Goal: Task Accomplishment & Management: Complete application form

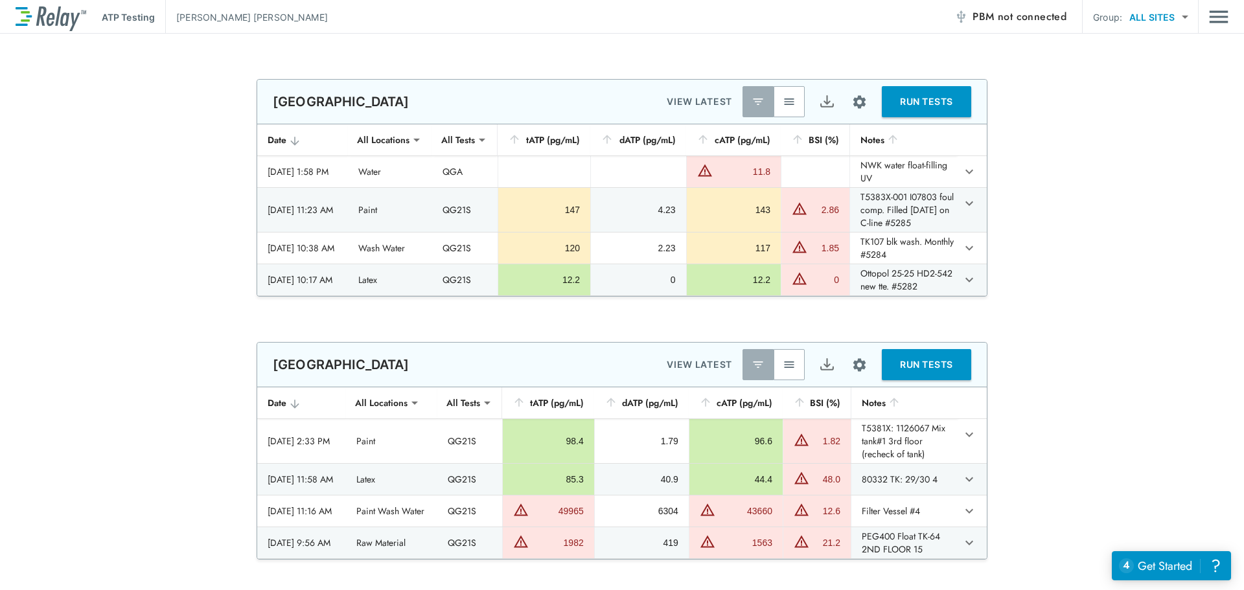
type input "**********"
type input "***"
click at [785, 104] on img "button" at bounding box center [789, 101] width 13 height 13
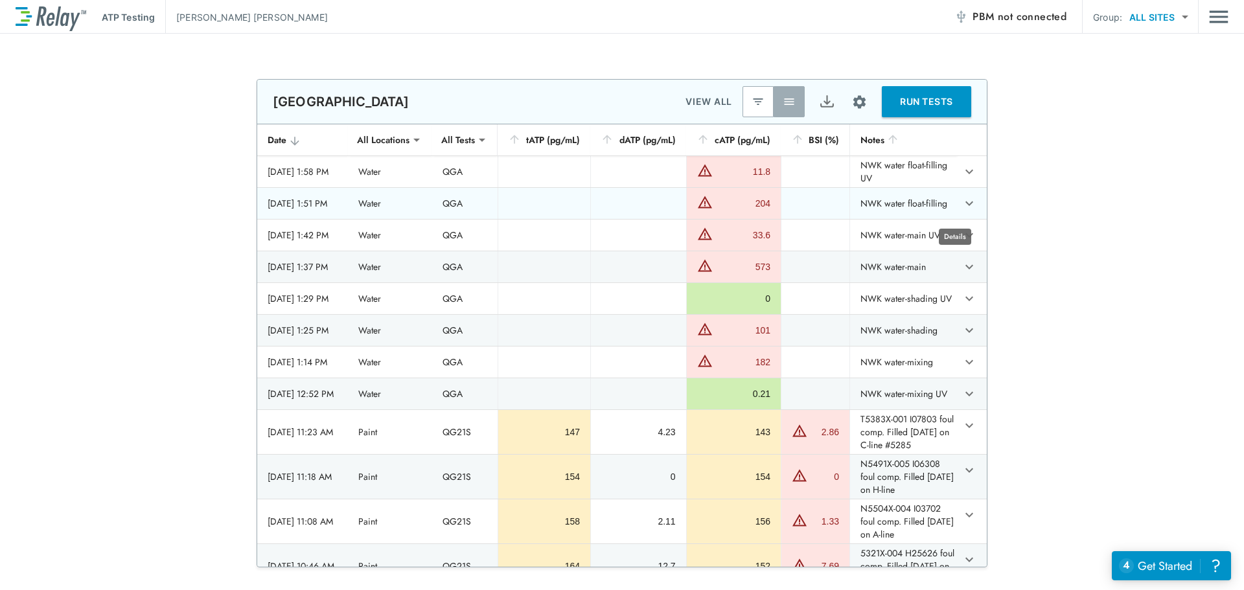
click at [962, 210] on icon "expand row" at bounding box center [970, 204] width 16 height 16
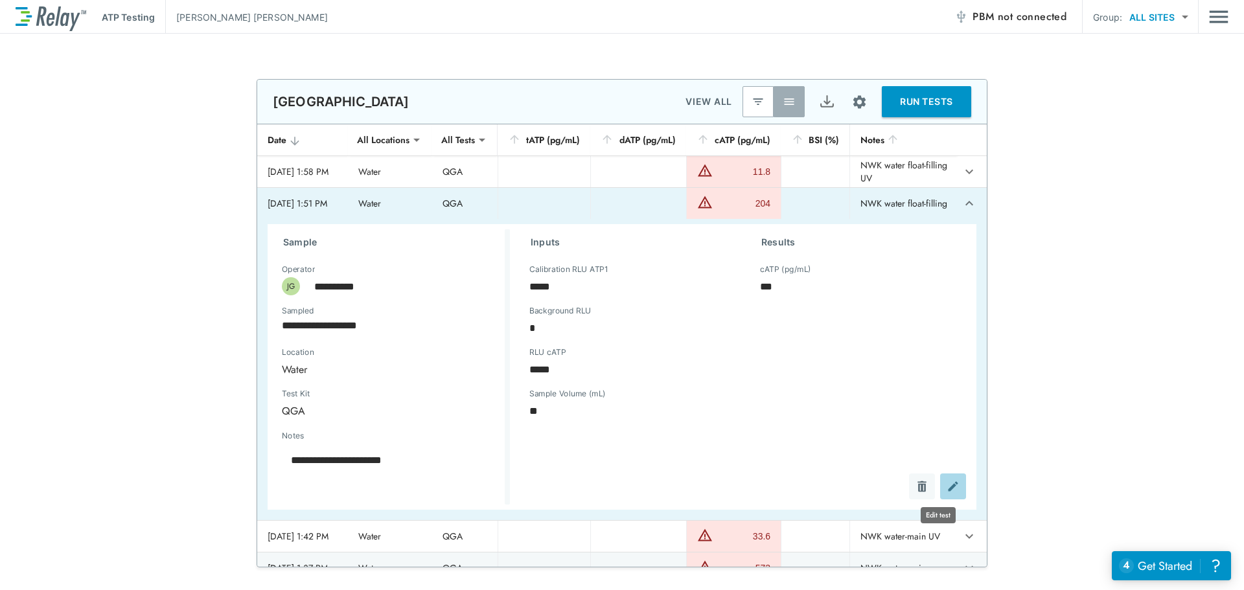
click at [947, 493] on img "Edit test" at bounding box center [953, 486] width 13 height 13
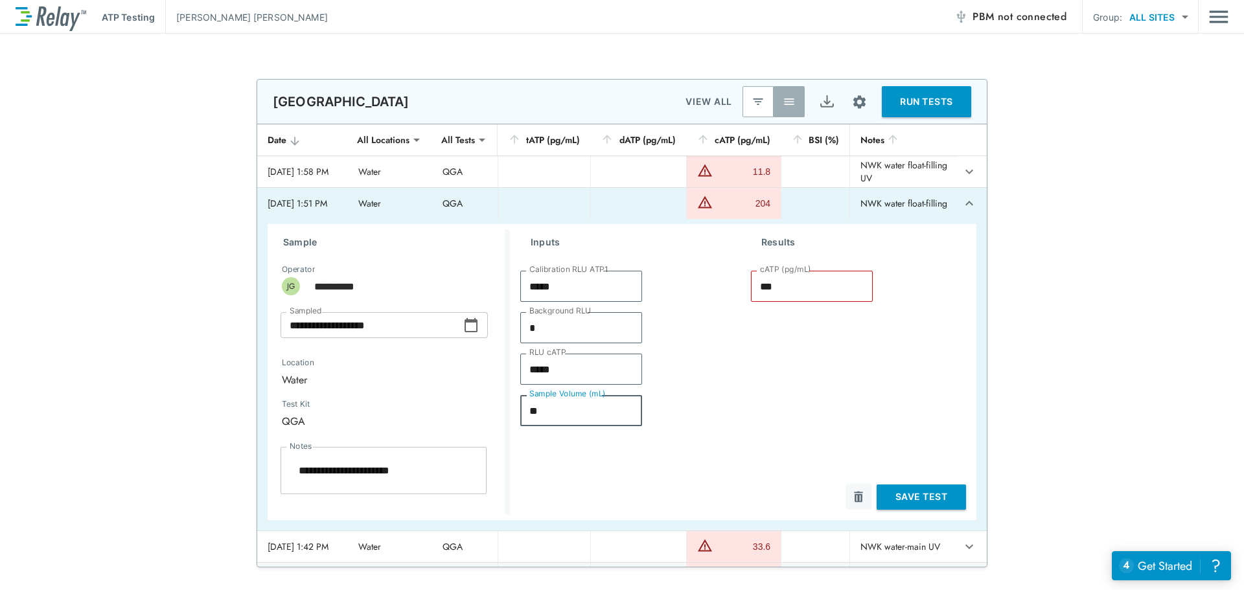
drag, startPoint x: 539, startPoint y: 421, endPoint x: 467, endPoint y: 419, distance: 72.0
click at [467, 419] on div "**********" at bounding box center [622, 372] width 709 height 296
type textarea "*"
type input "*"
type input "****"
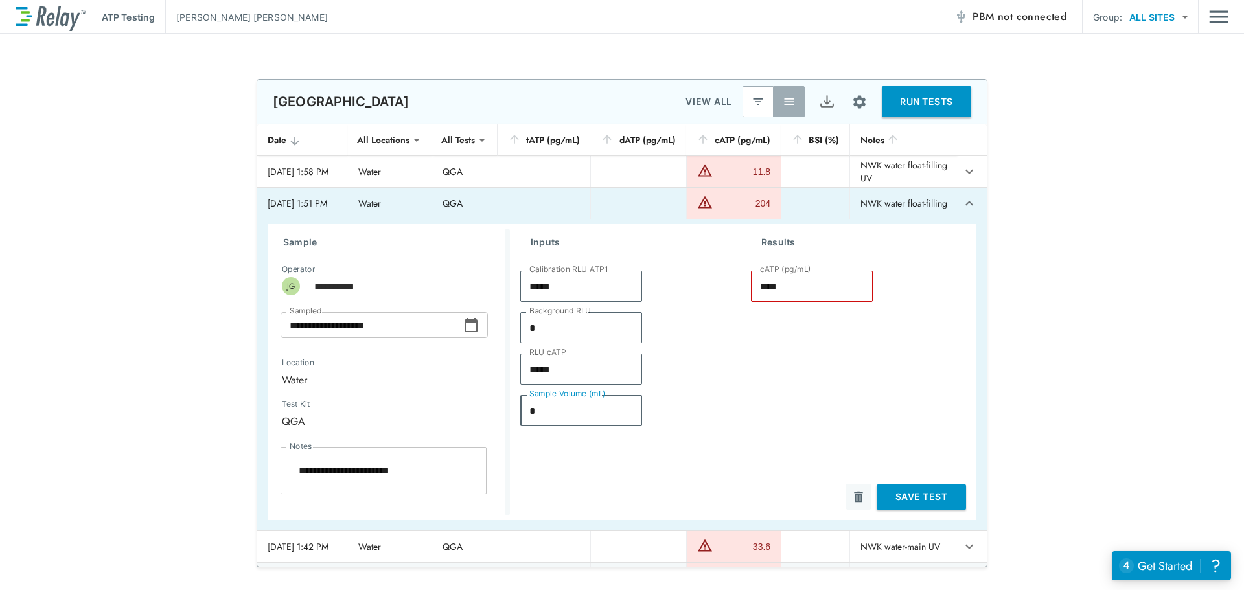
type textarea "*"
type input "**"
type textarea "*"
type input "***"
type textarea "*"
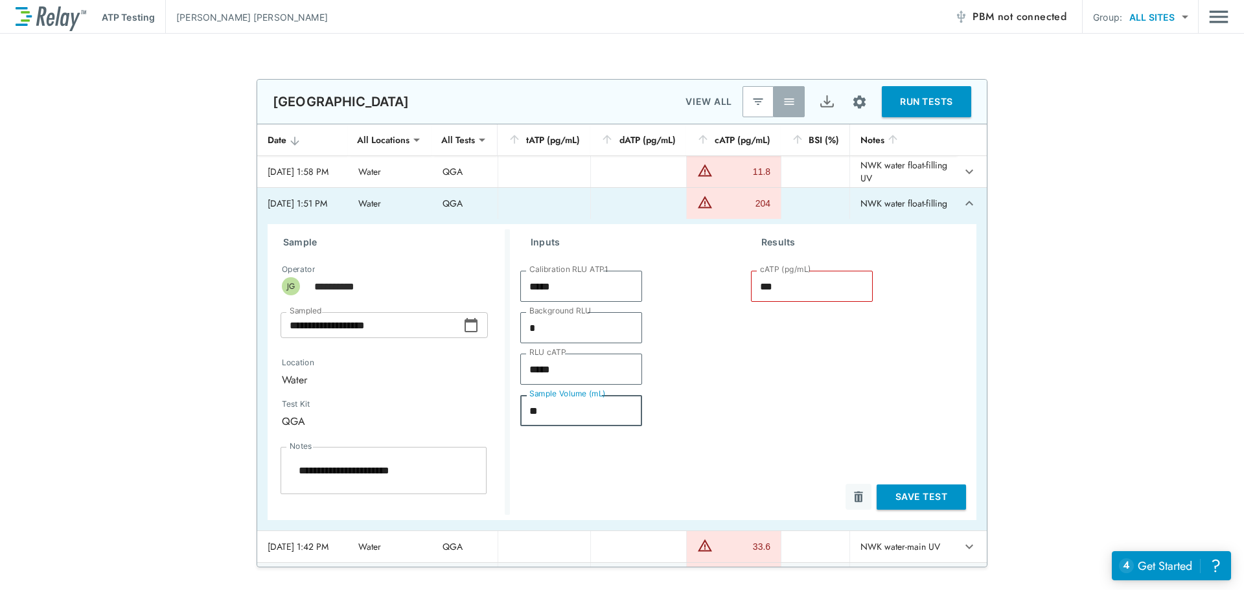
type input "**"
click at [900, 504] on button "Save Test" at bounding box center [921, 497] width 89 height 25
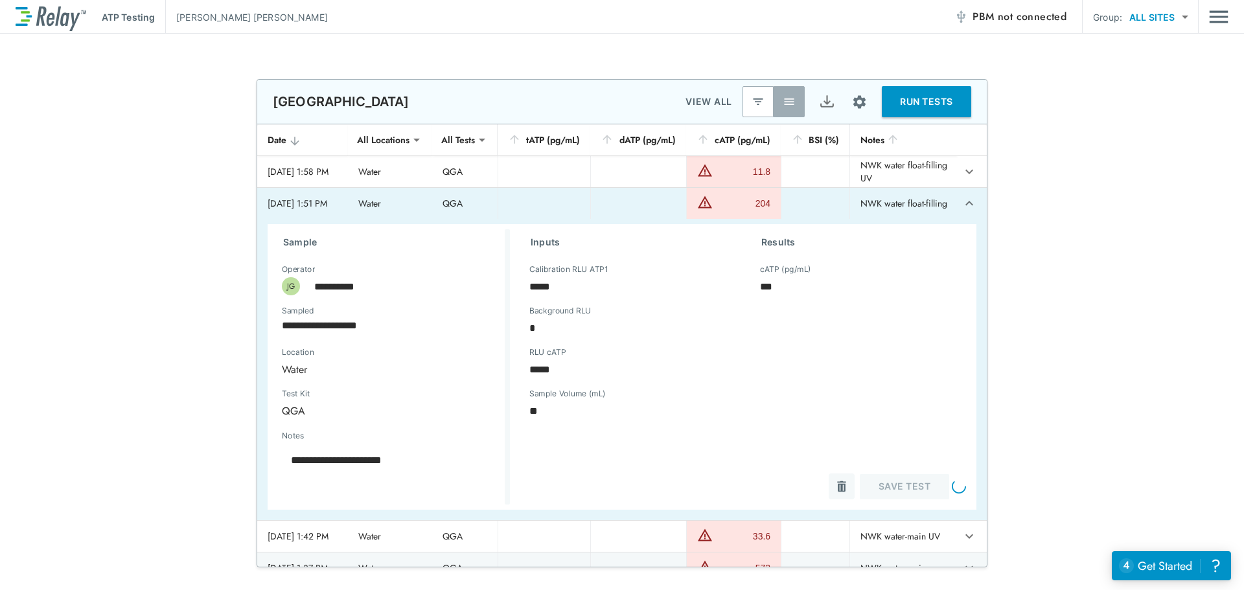
type textarea "*"
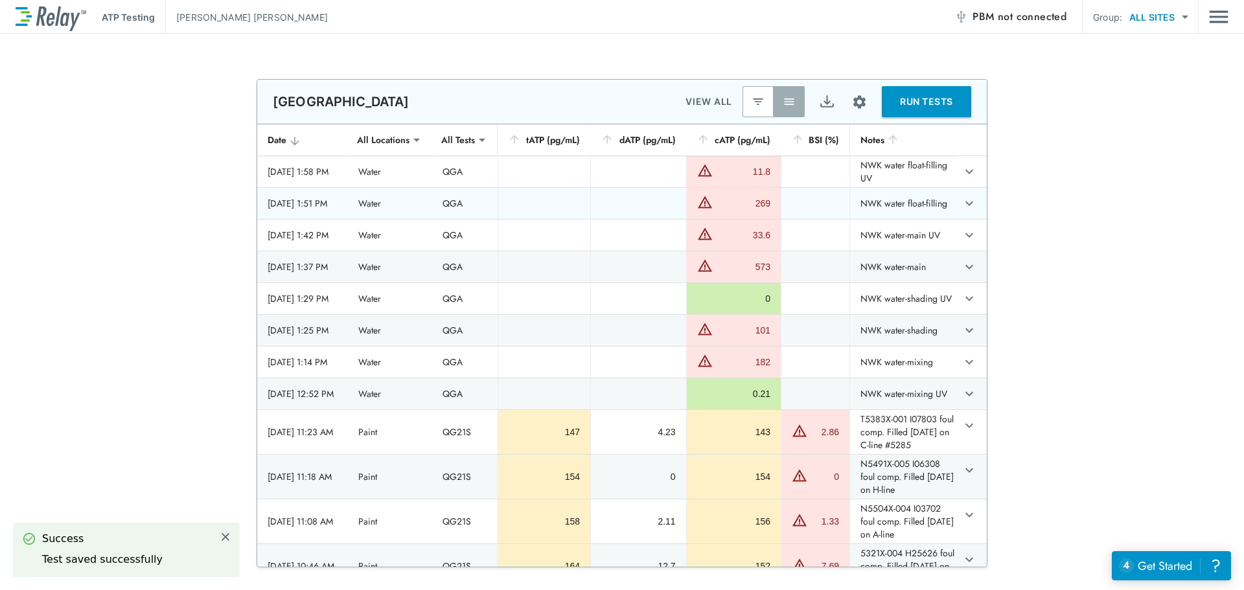
click at [966, 174] on icon "expand row" at bounding box center [970, 172] width 8 height 5
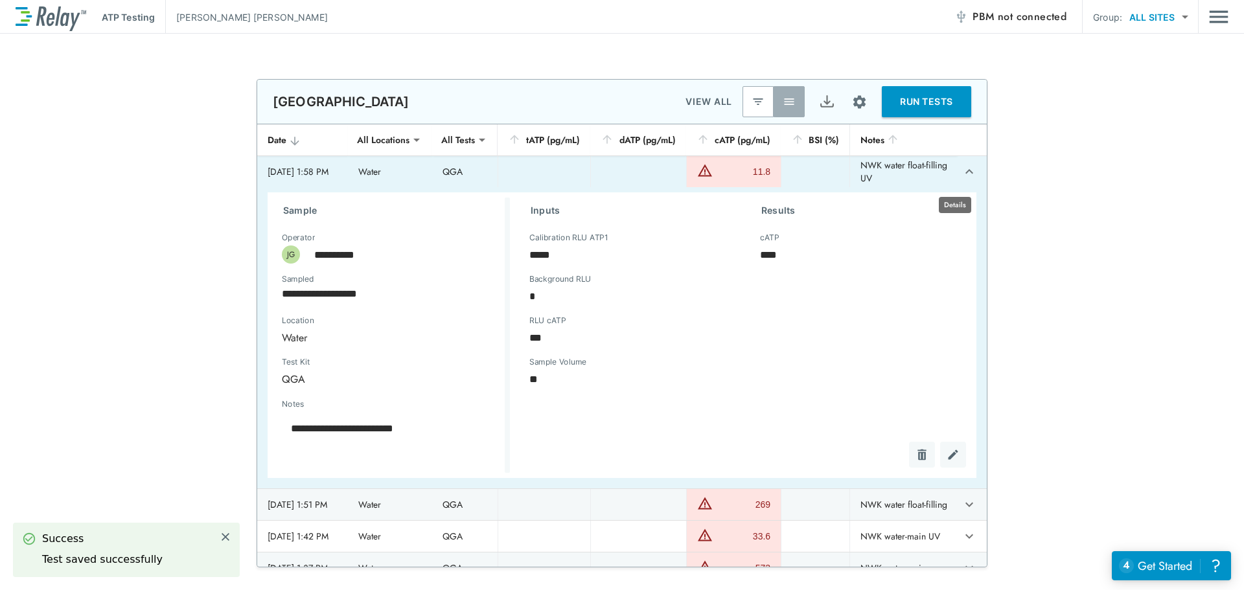
type textarea "*"
click at [962, 176] on icon "expand row" at bounding box center [970, 172] width 16 height 16
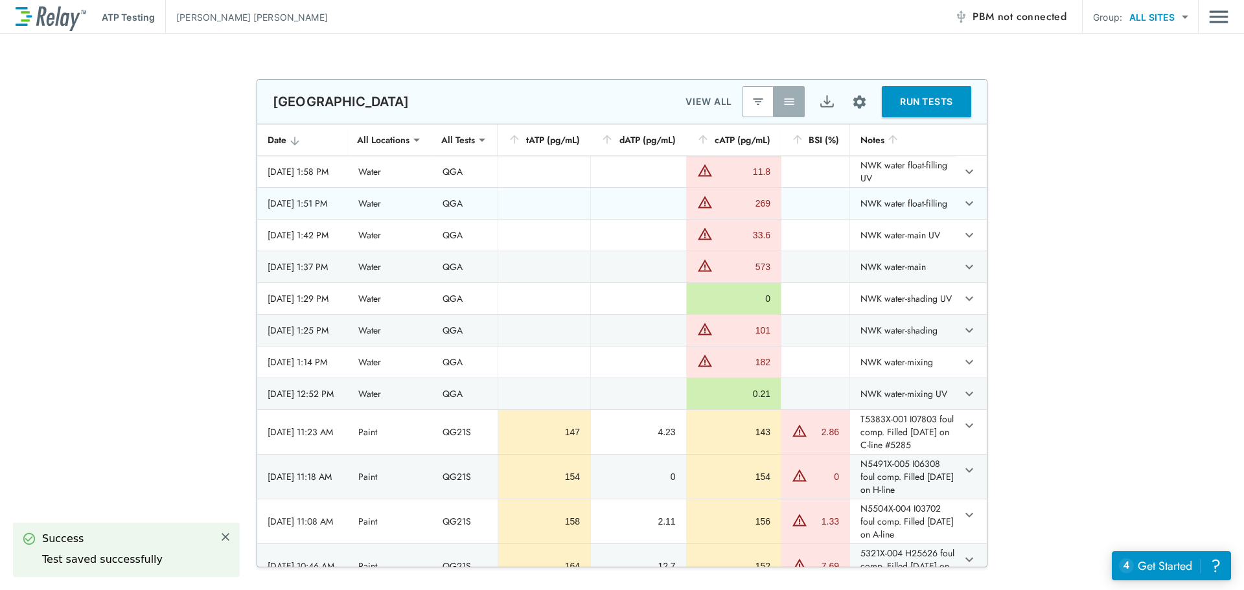
click at [962, 209] on icon "expand row" at bounding box center [970, 204] width 16 height 16
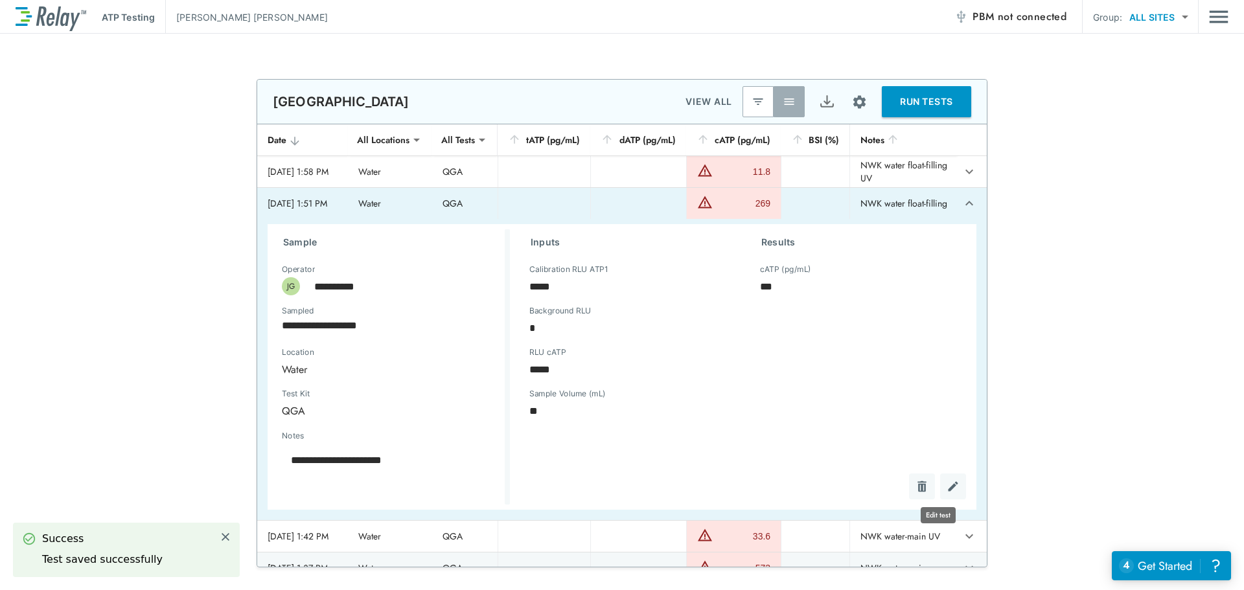
click at [947, 493] on img "Edit test" at bounding box center [953, 486] width 13 height 13
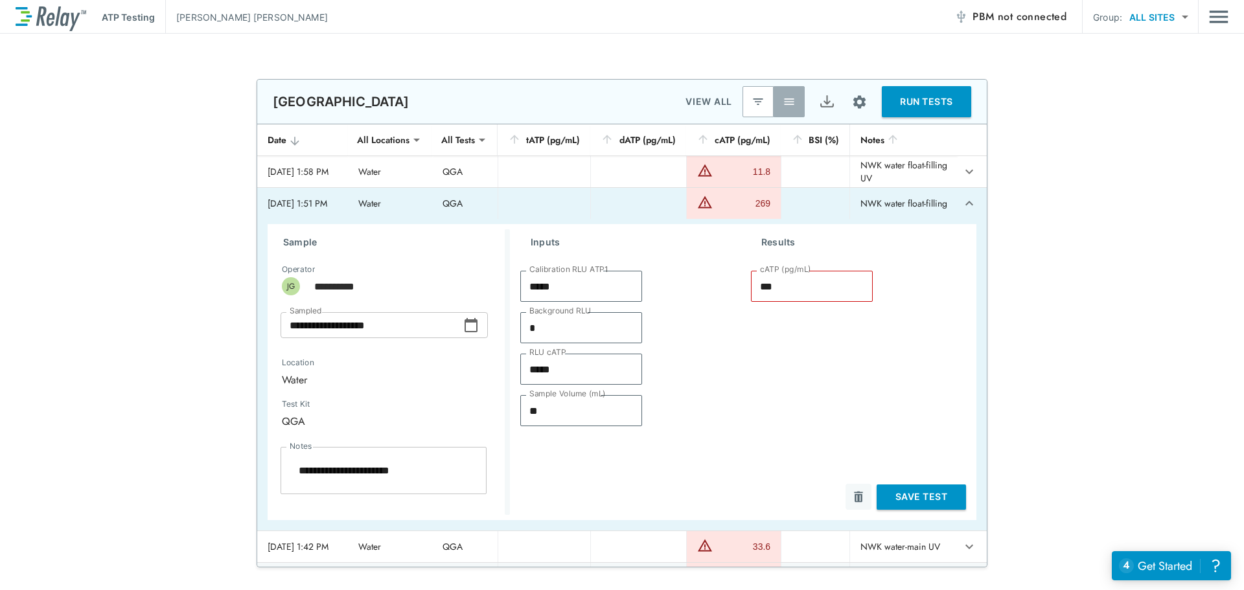
drag, startPoint x: 579, startPoint y: 422, endPoint x: 476, endPoint y: 410, distance: 104.3
click at [482, 411] on div "**********" at bounding box center [622, 372] width 709 height 296
type textarea "*"
type input "*"
type input "****"
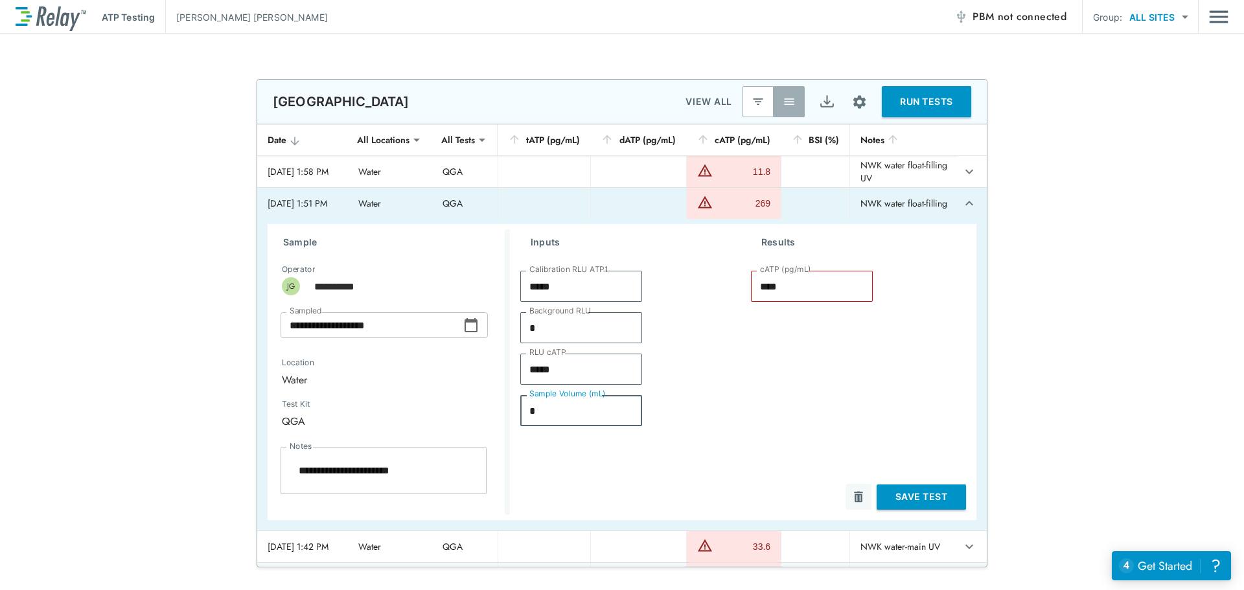
type textarea "*"
type input "**"
type textarea "*"
type input "***"
type textarea "*"
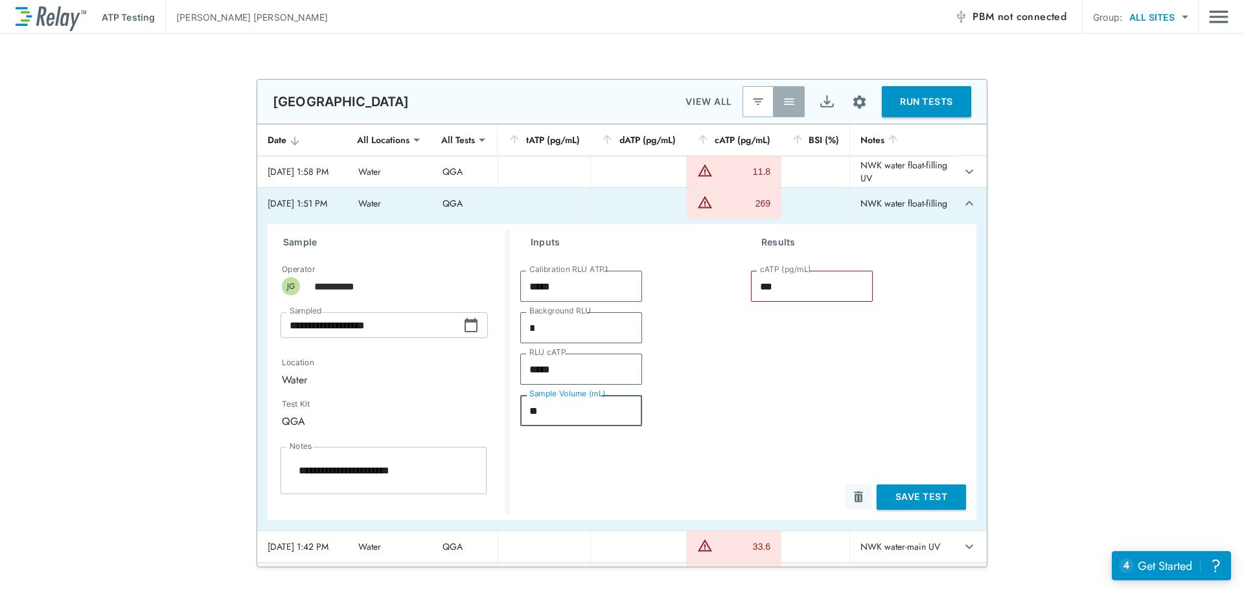
type input "**"
click at [901, 500] on button "Save Test" at bounding box center [921, 497] width 89 height 25
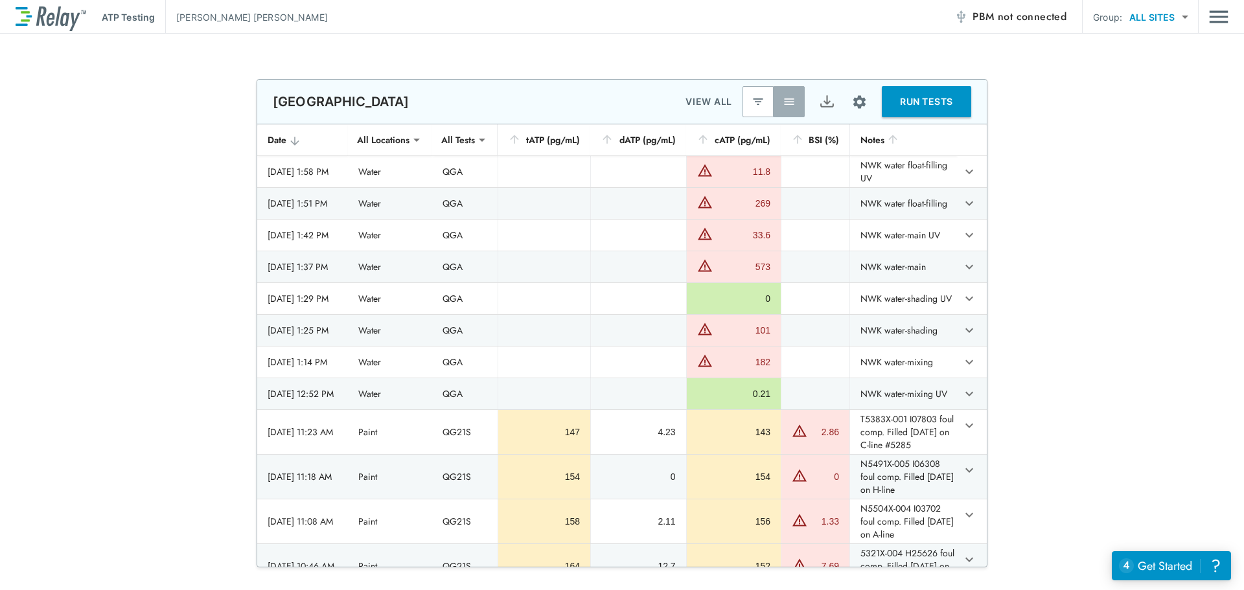
type textarea "*"
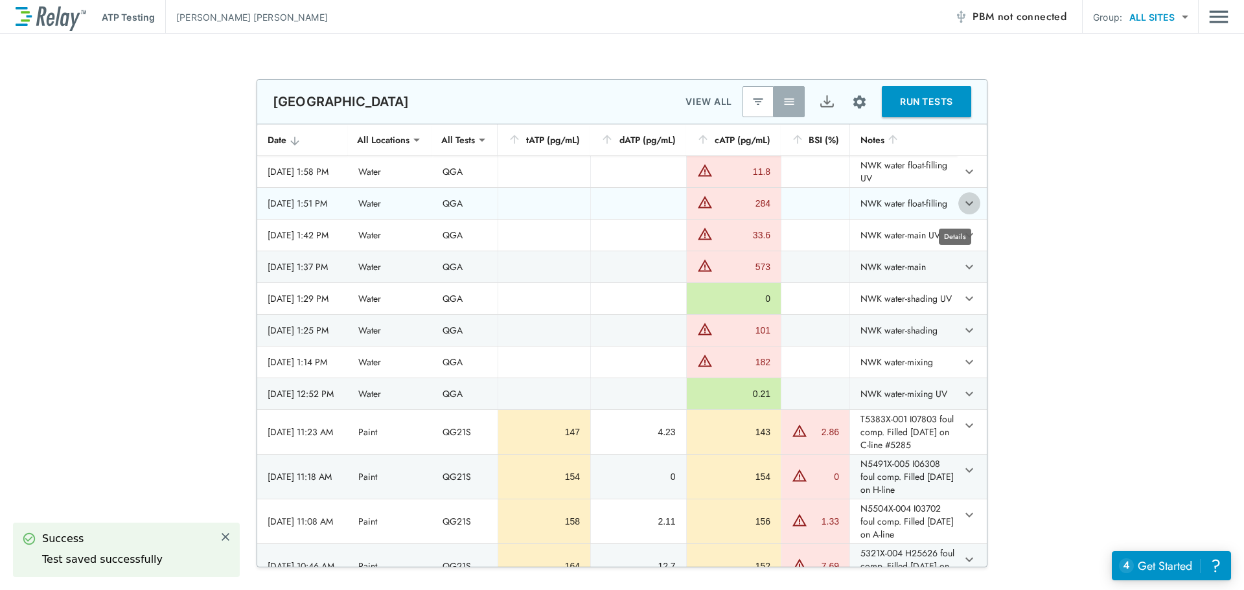
click at [962, 208] on icon "expand row" at bounding box center [970, 204] width 16 height 16
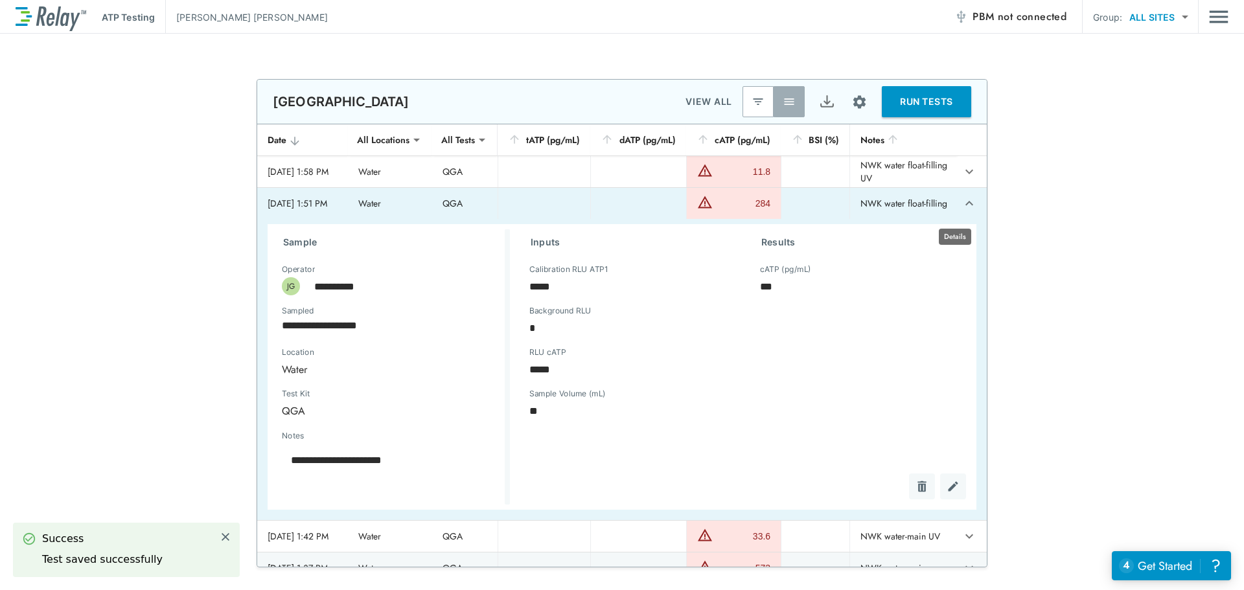
type textarea "*"
click at [962, 208] on icon "expand row" at bounding box center [970, 204] width 16 height 16
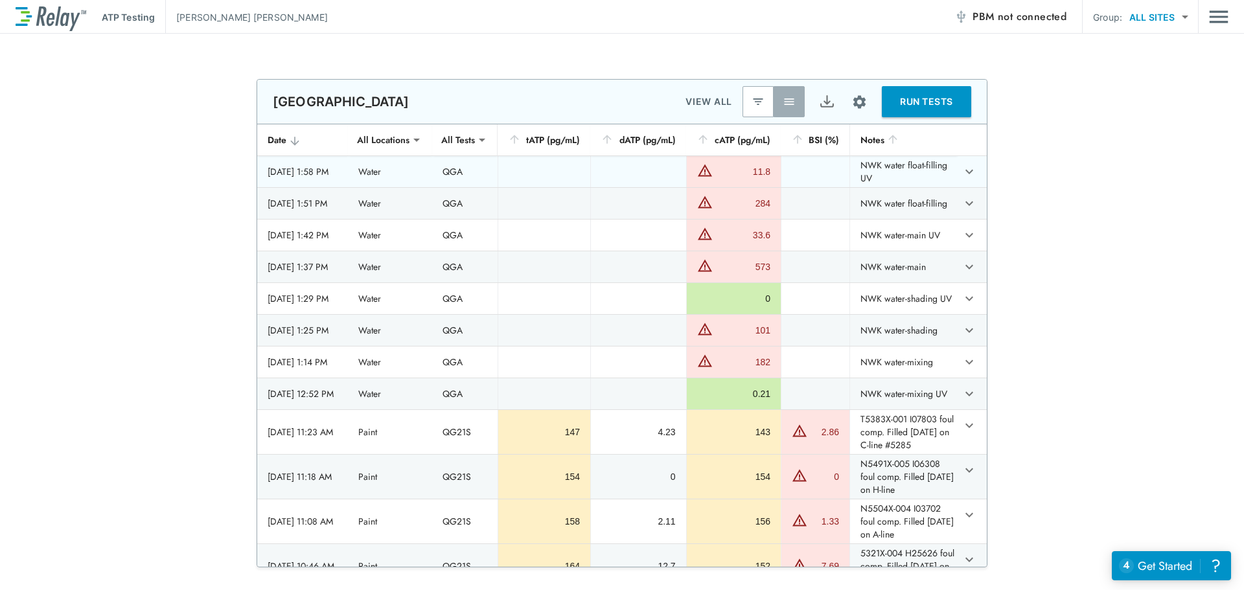
click at [708, 178] on img "sticky table" at bounding box center [705, 171] width 16 height 16
click at [962, 178] on icon "expand row" at bounding box center [970, 172] width 16 height 16
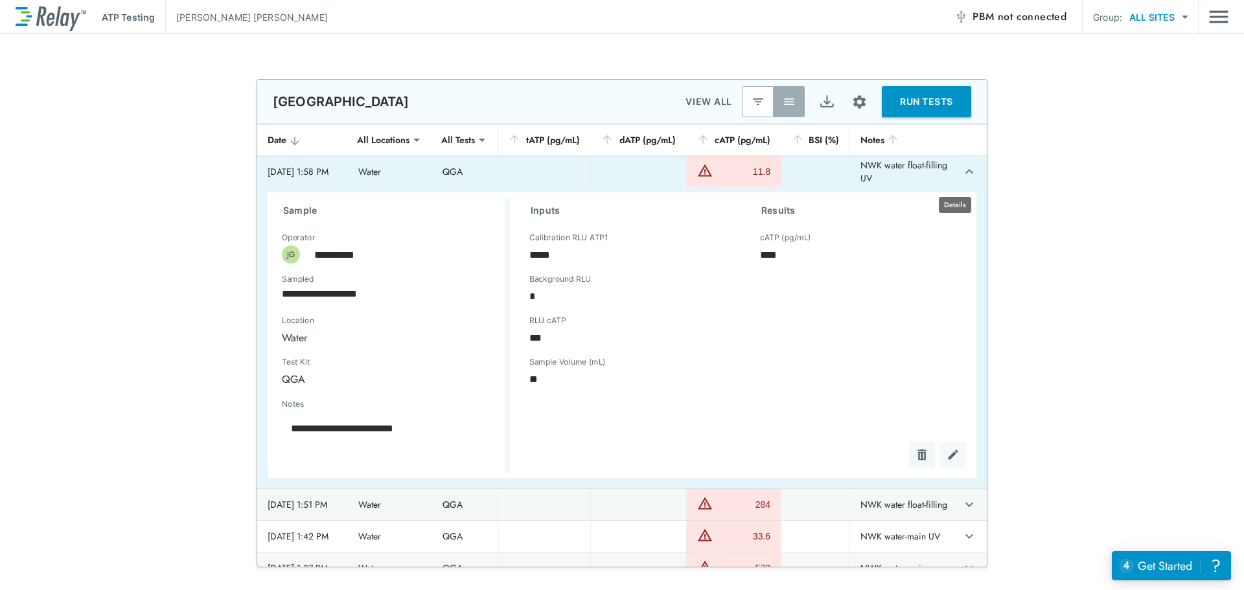
type textarea "*"
click at [966, 174] on icon "expand row" at bounding box center [970, 171] width 8 height 5
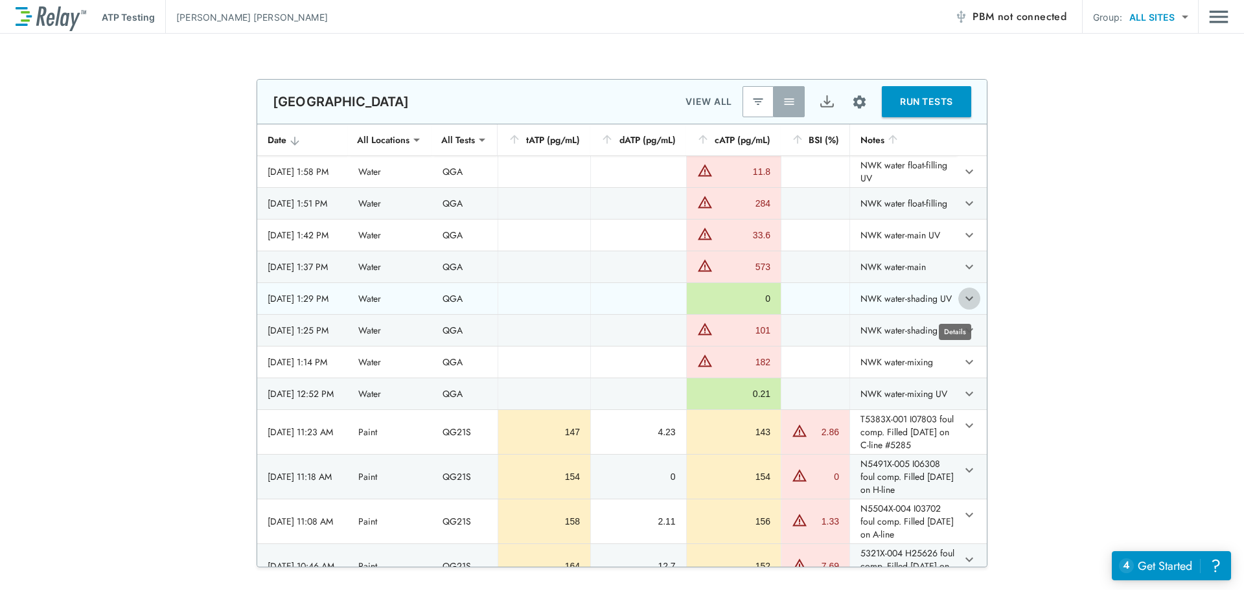
click at [966, 301] on icon "expand row" at bounding box center [970, 299] width 8 height 5
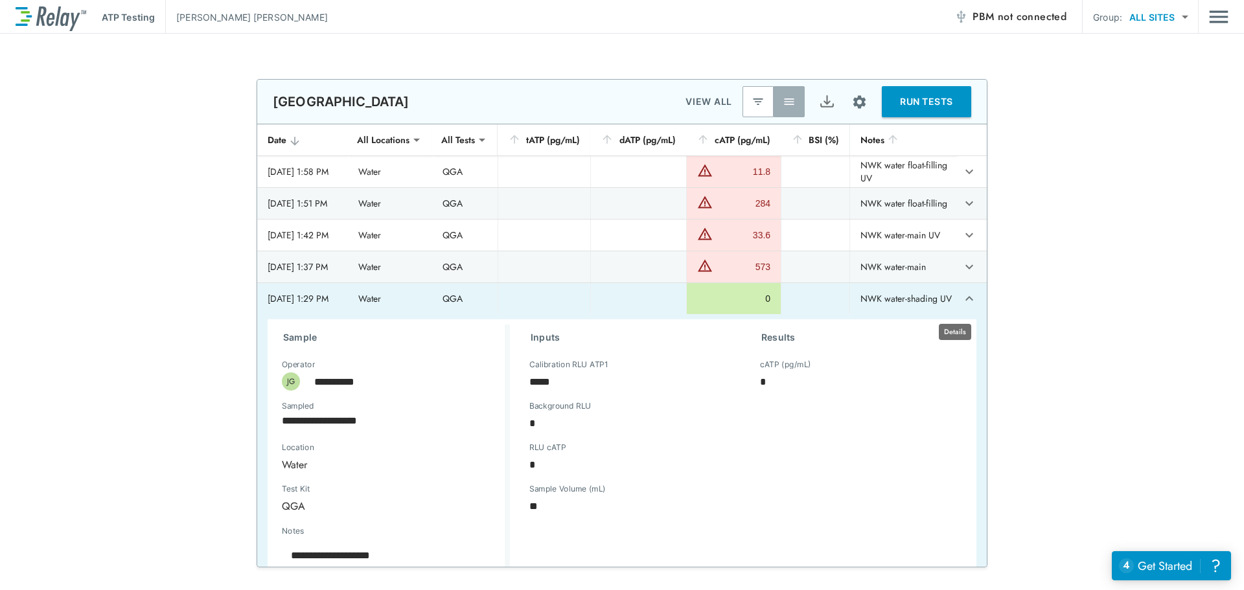
click at [966, 301] on icon "expand row" at bounding box center [970, 298] width 8 height 5
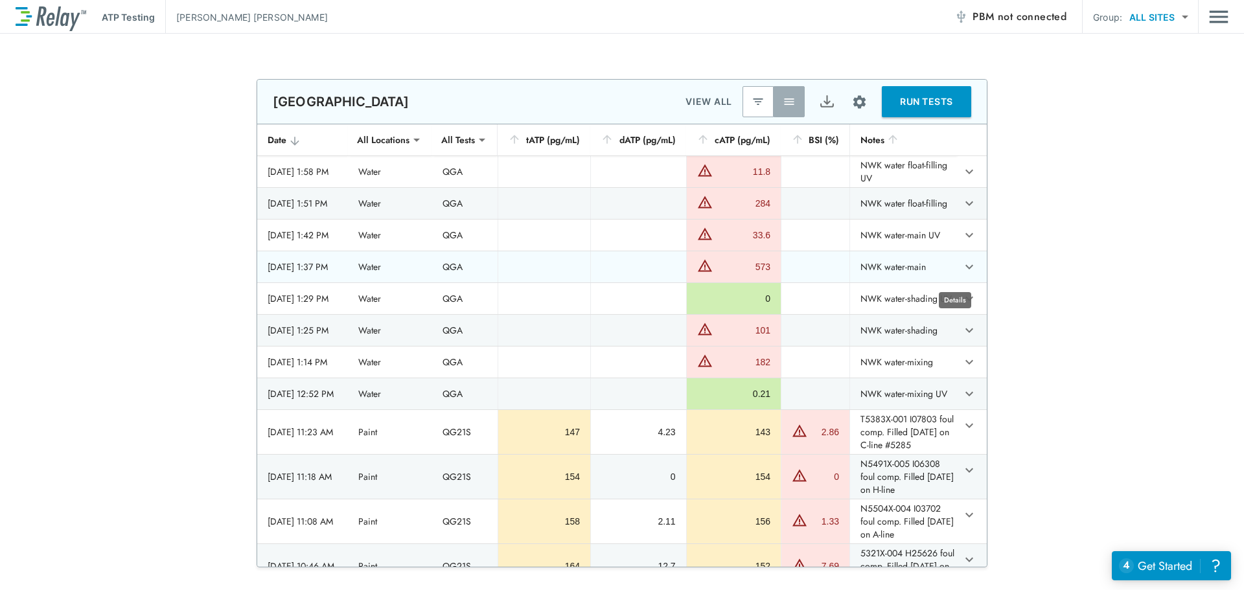
click at [966, 270] on icon "expand row" at bounding box center [970, 267] width 8 height 5
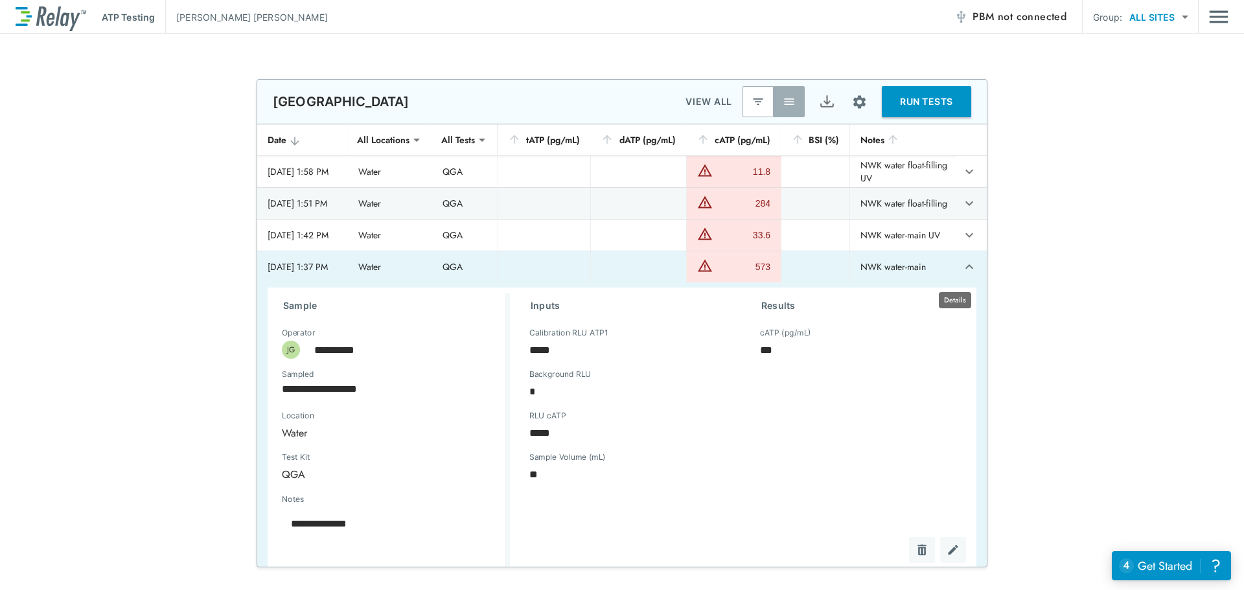
click at [962, 274] on icon "expand row" at bounding box center [970, 267] width 16 height 16
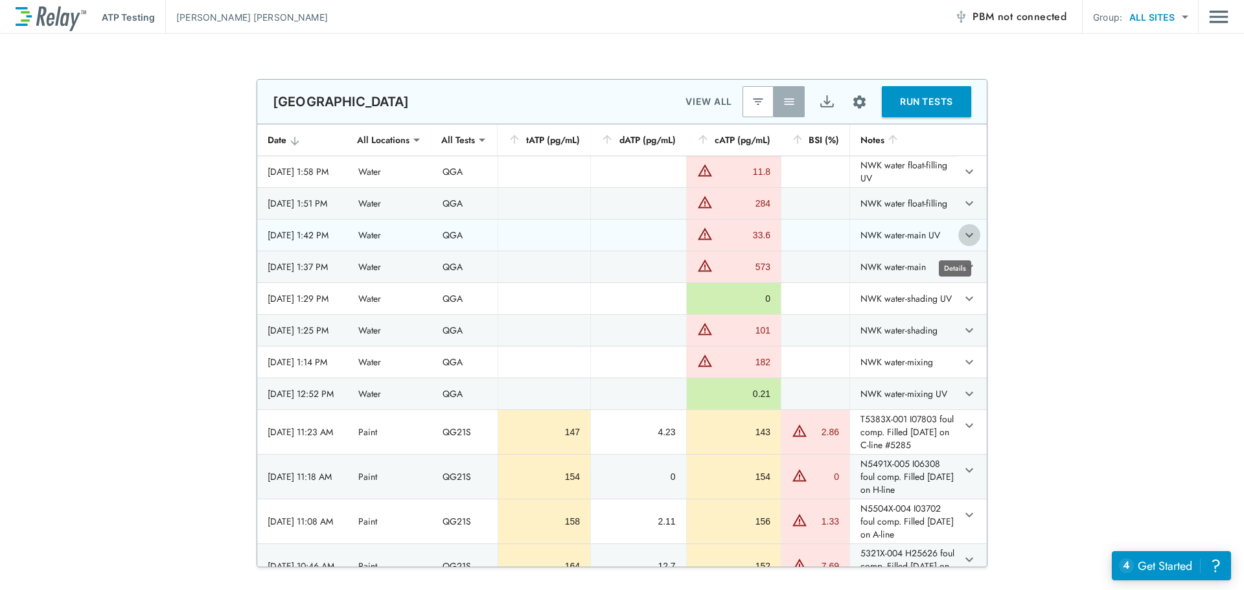
click at [962, 242] on icon "expand row" at bounding box center [970, 235] width 16 height 16
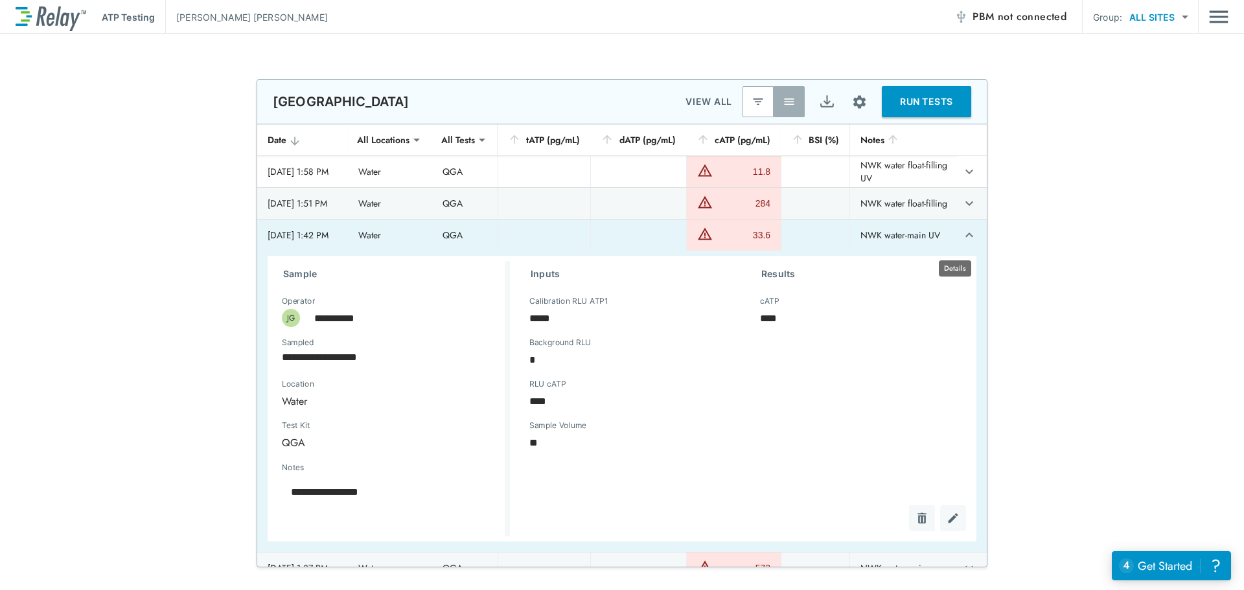
type textarea "*"
click at [962, 242] on icon "expand row" at bounding box center [970, 235] width 16 height 16
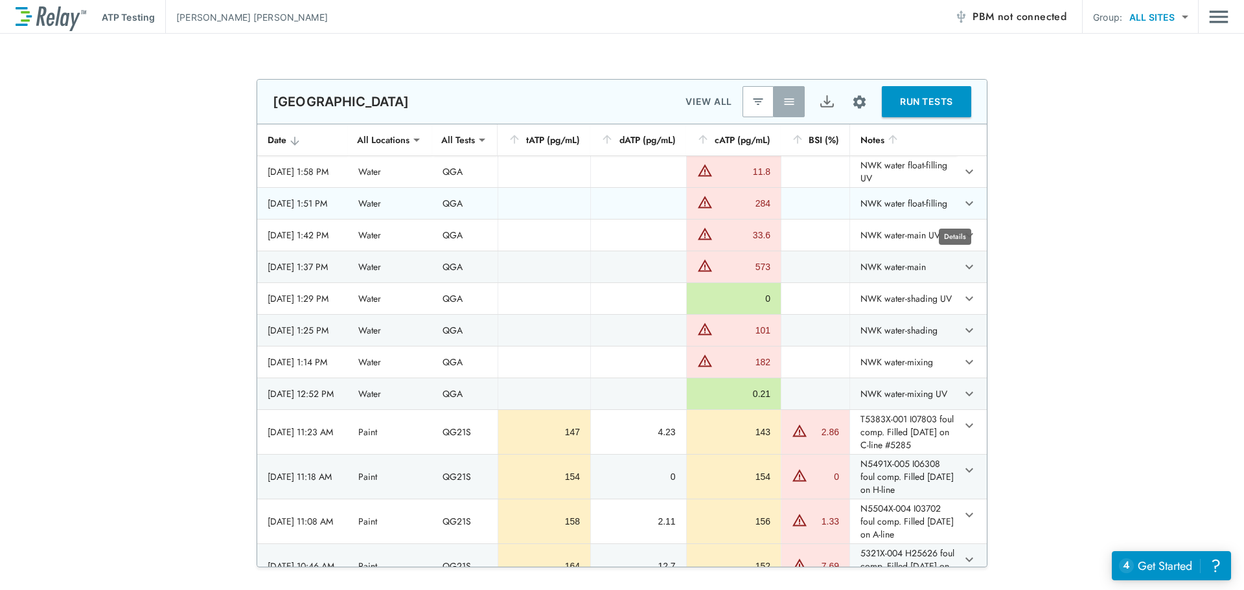
click at [962, 211] on icon "expand row" at bounding box center [970, 204] width 16 height 16
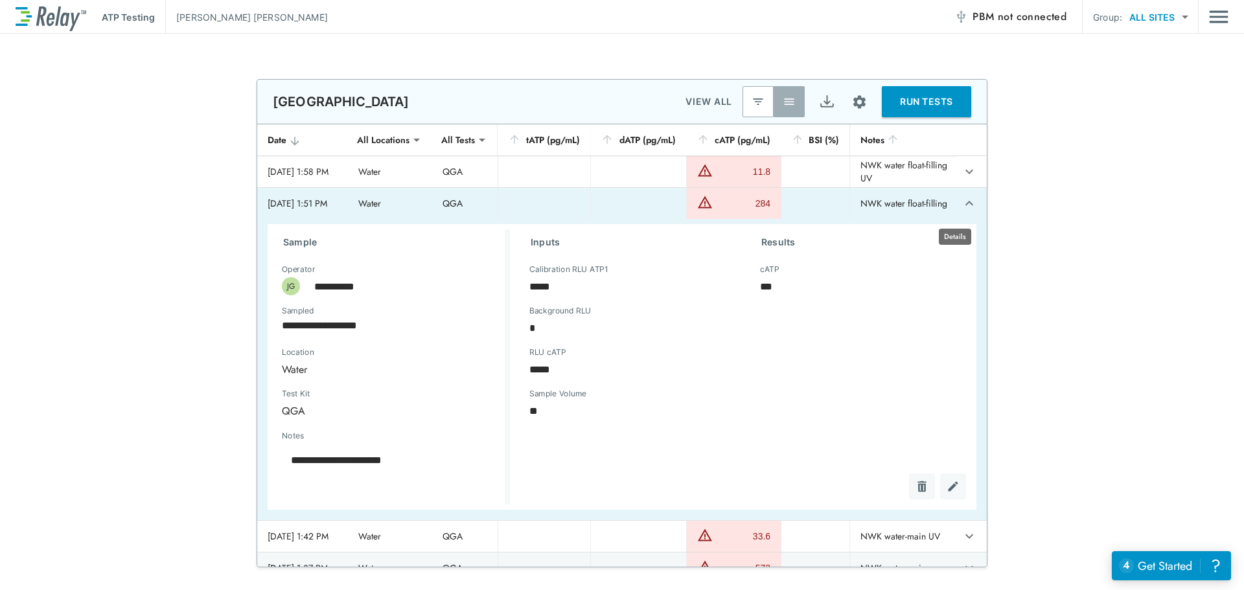
type textarea "*"
click at [962, 211] on icon "expand row" at bounding box center [970, 204] width 16 height 16
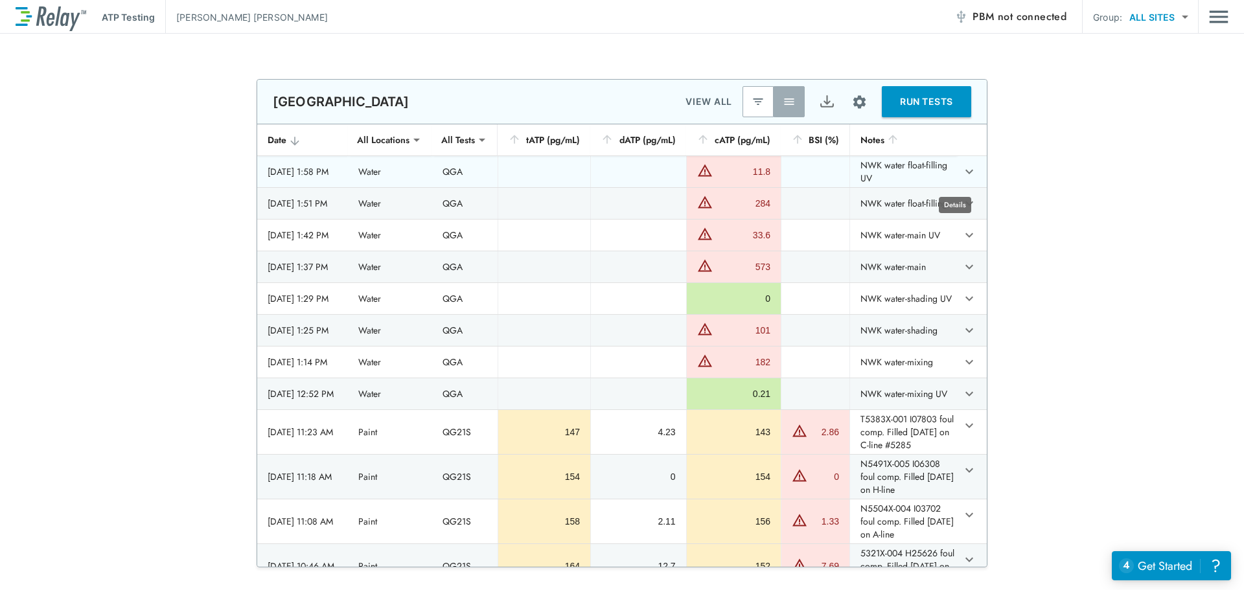
click at [962, 172] on icon "expand row" at bounding box center [970, 172] width 16 height 16
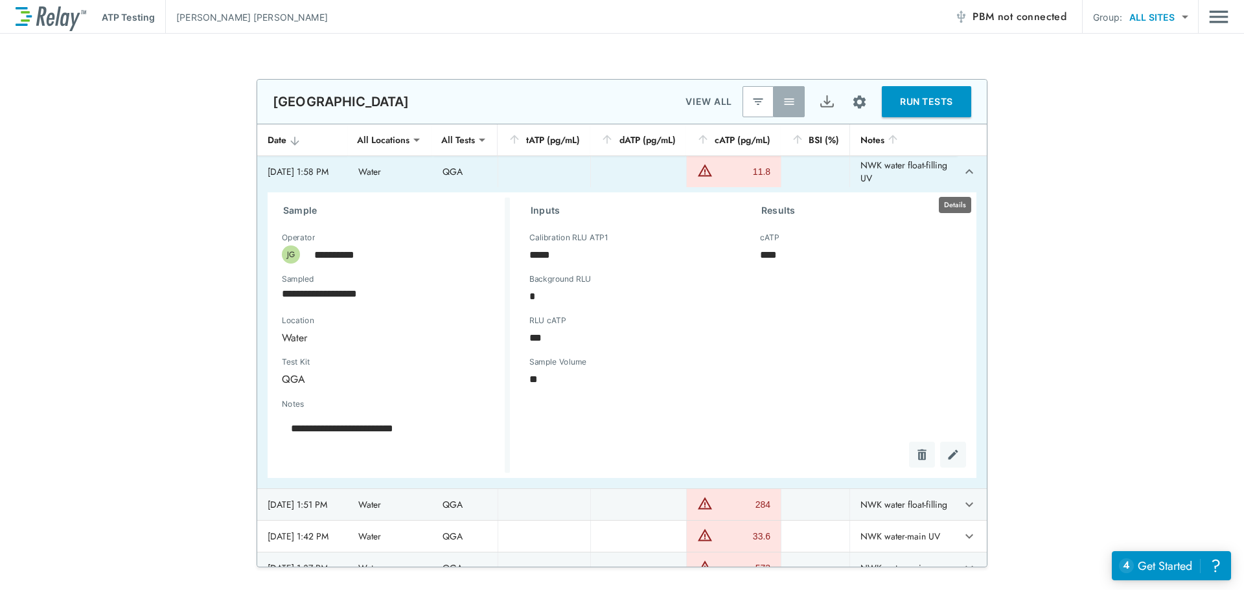
type textarea "*"
click at [962, 172] on icon "expand row" at bounding box center [970, 172] width 16 height 16
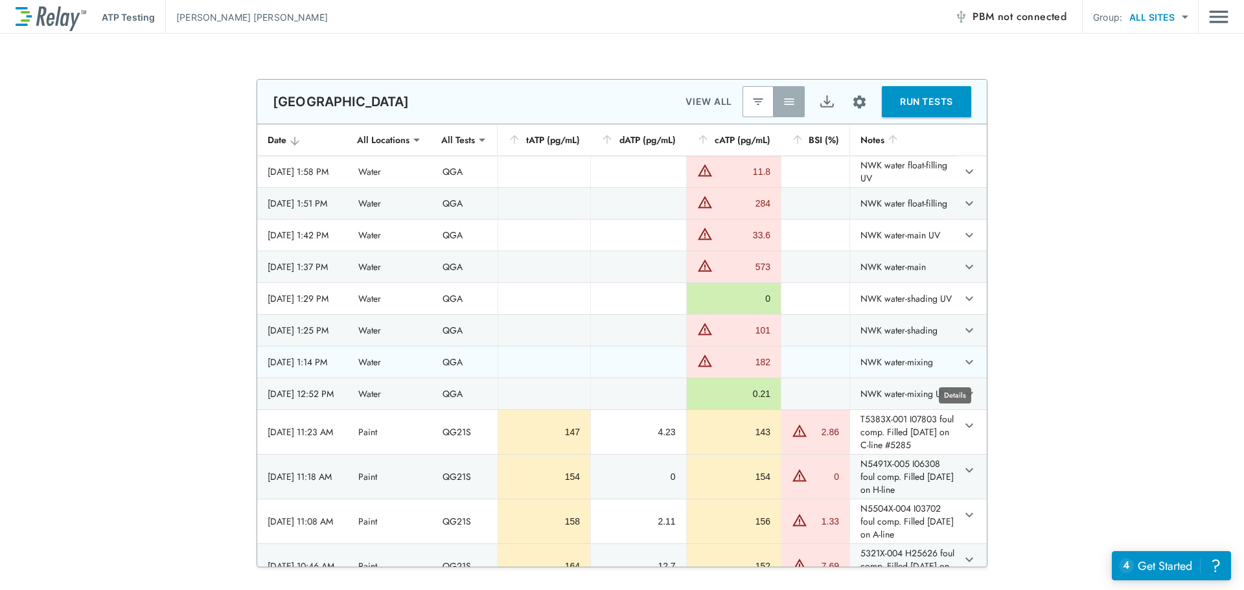
click at [962, 363] on icon "expand row" at bounding box center [970, 363] width 16 height 16
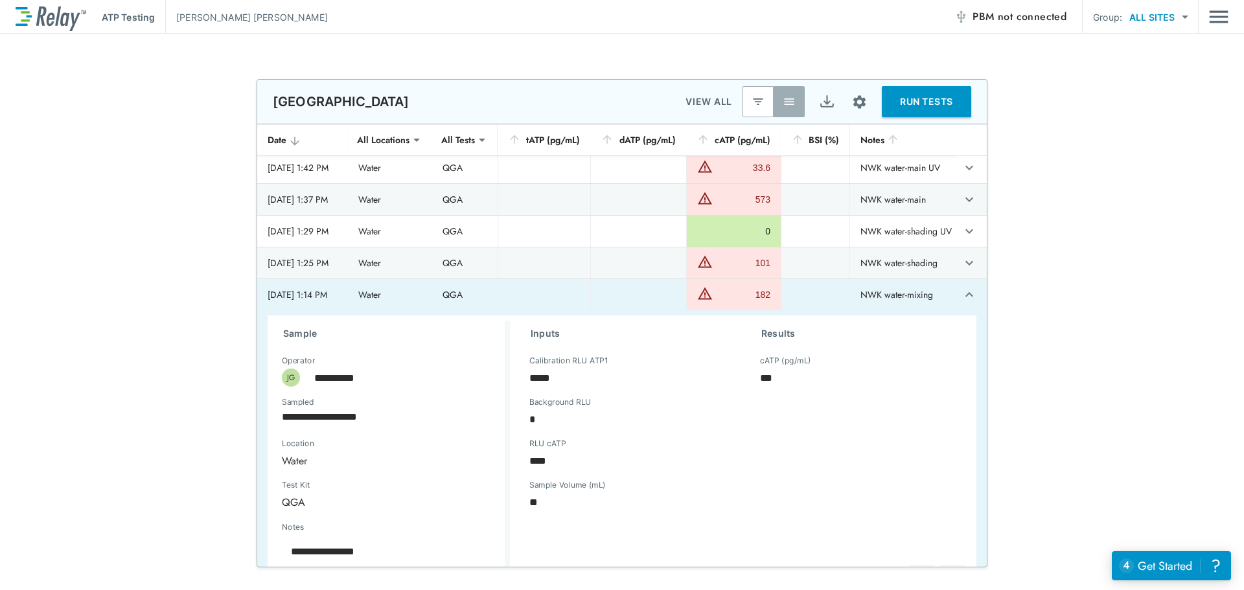
scroll to position [130, 0]
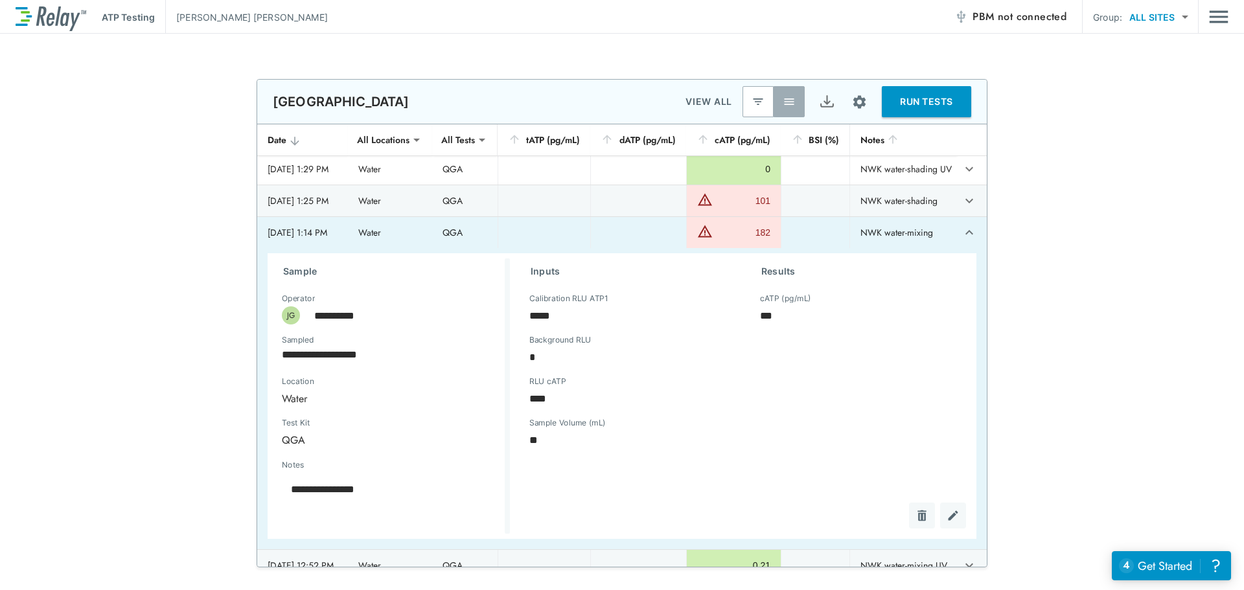
type textarea "*"
click at [962, 240] on icon "expand row" at bounding box center [970, 233] width 16 height 16
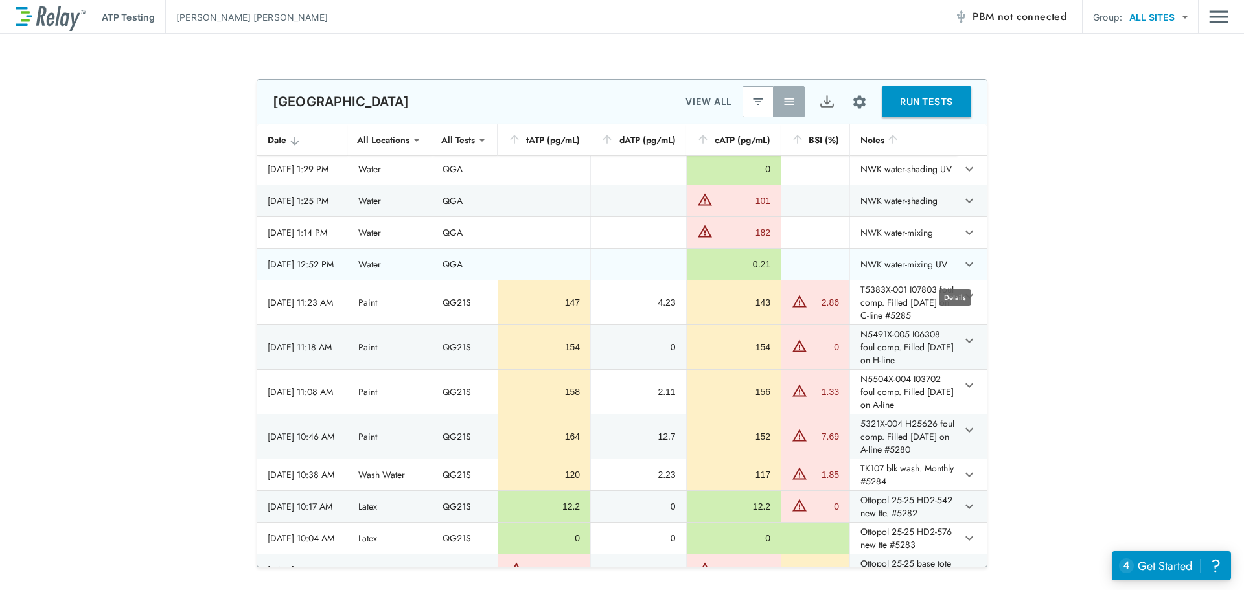
click at [962, 266] on icon "expand row" at bounding box center [970, 265] width 16 height 16
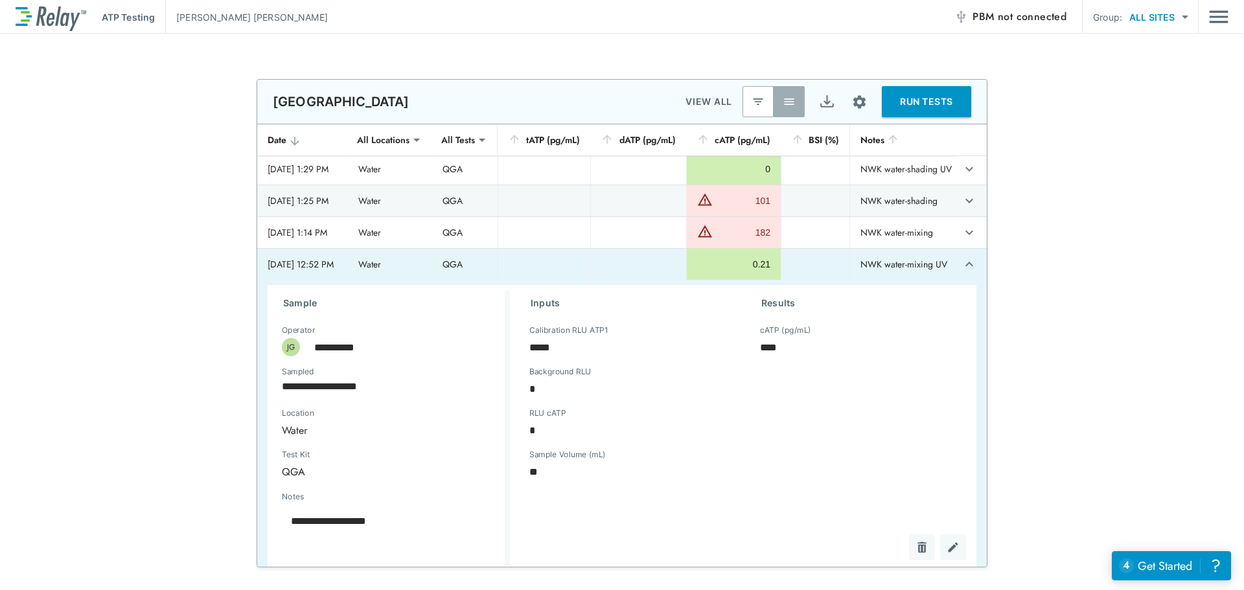
type textarea "*"
click at [962, 268] on icon "expand row" at bounding box center [970, 265] width 16 height 16
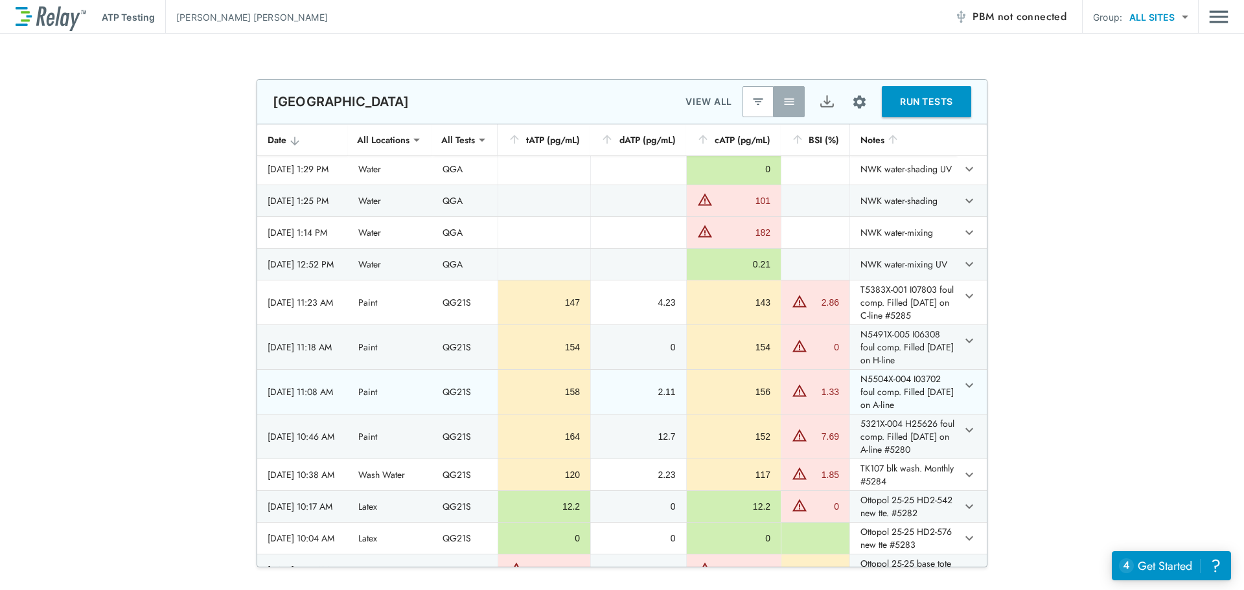
scroll to position [0, 0]
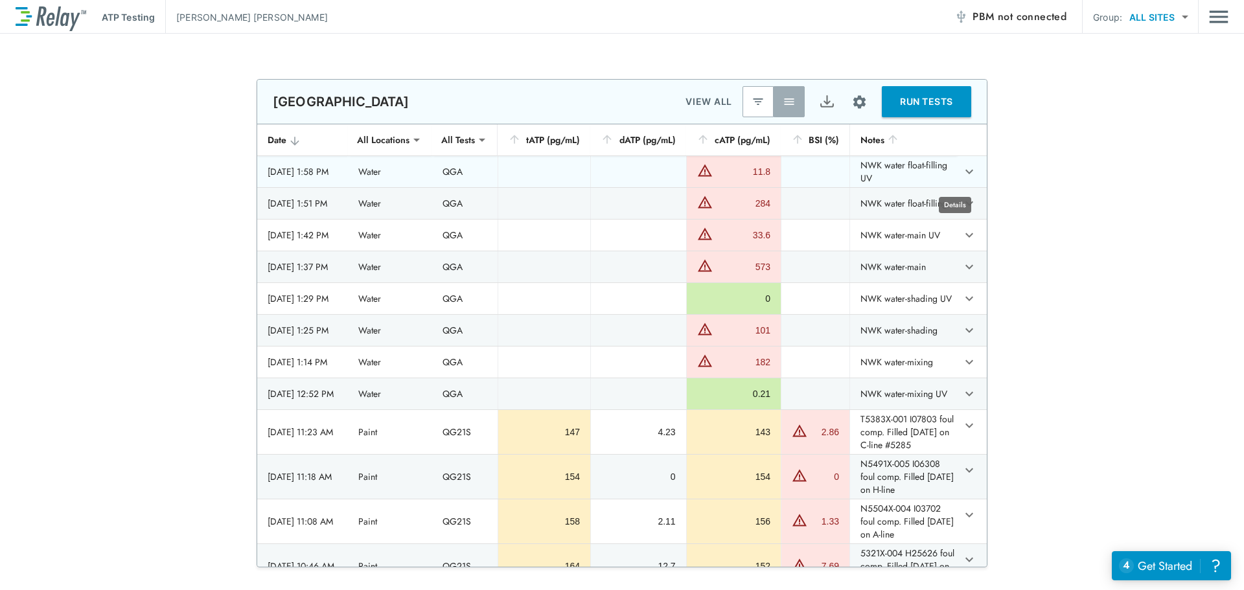
click at [966, 174] on icon "expand row" at bounding box center [970, 172] width 8 height 5
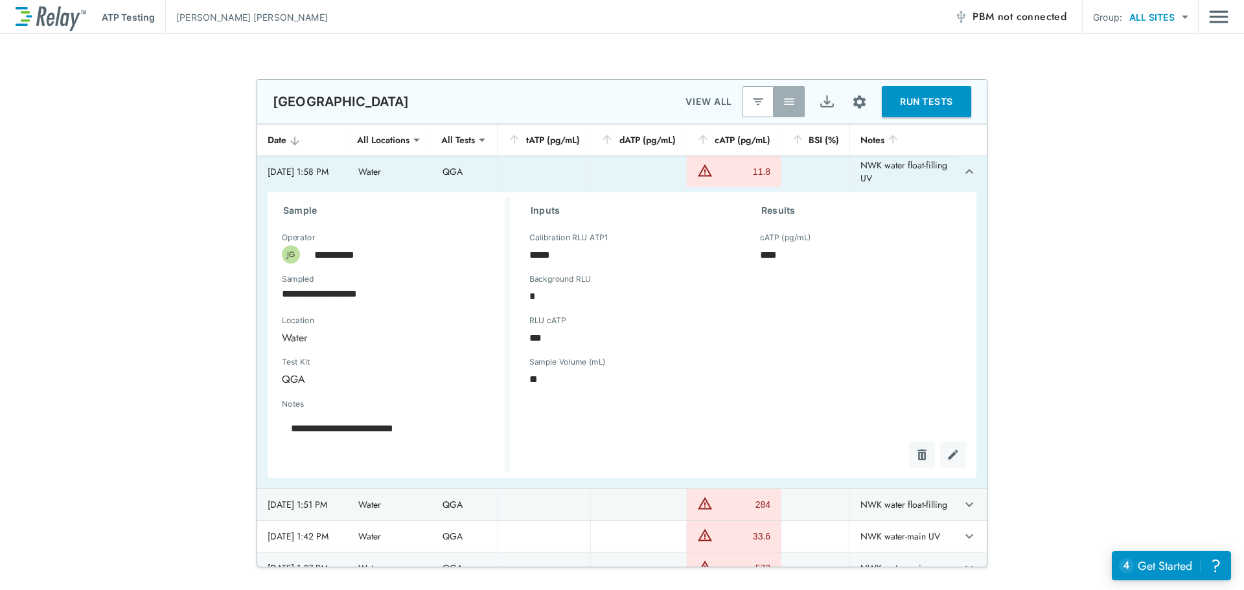
type textarea "*"
click at [962, 180] on icon "expand row" at bounding box center [970, 172] width 16 height 16
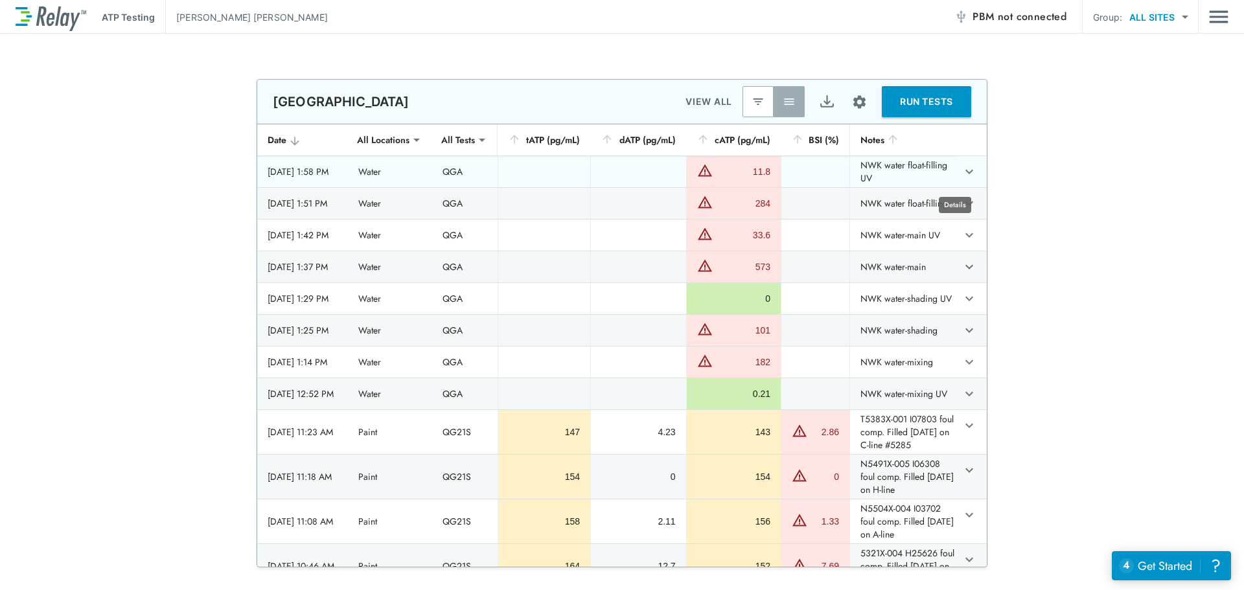
click at [962, 180] on icon "expand row" at bounding box center [970, 172] width 16 height 16
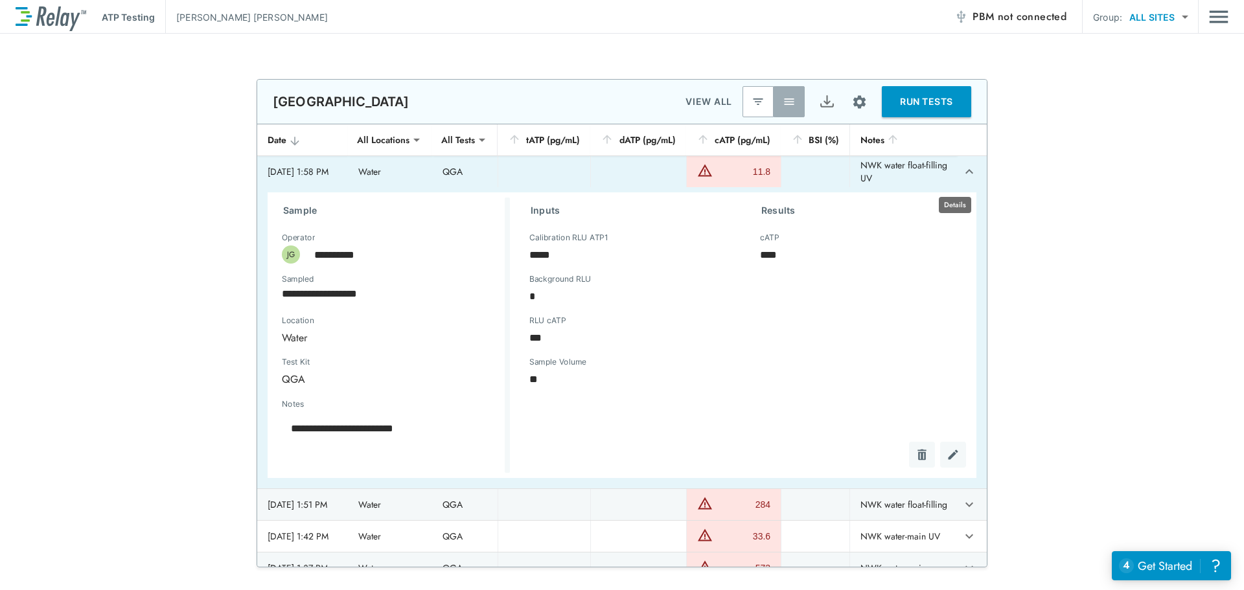
type textarea "*"
click at [962, 180] on icon "expand row" at bounding box center [970, 172] width 16 height 16
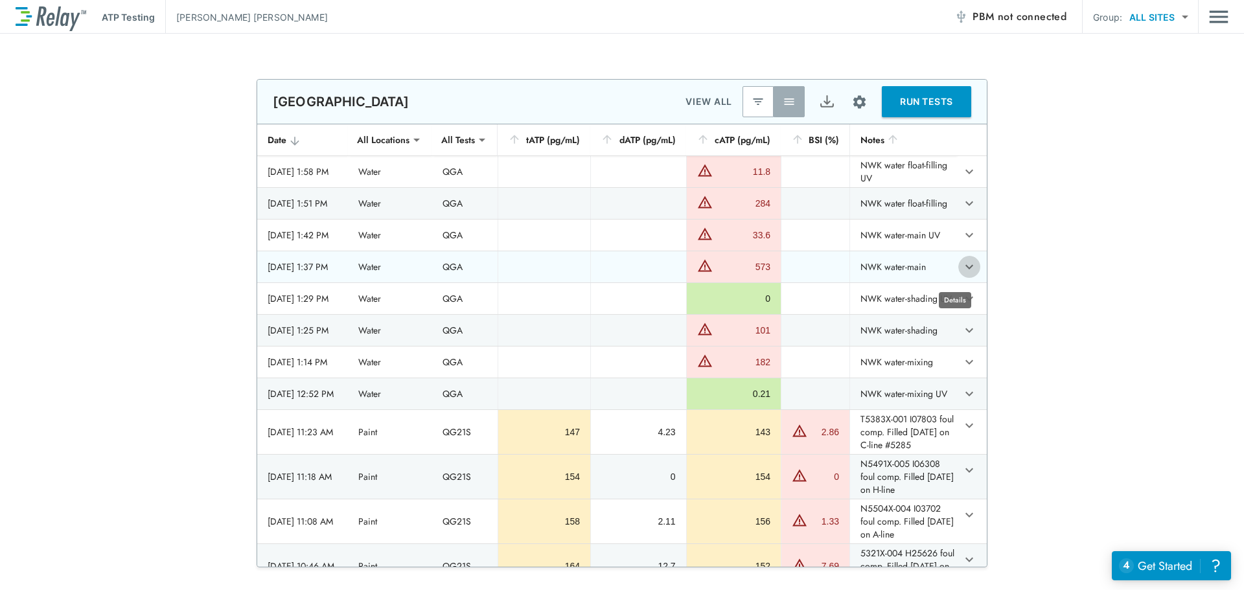
click at [962, 272] on icon "expand row" at bounding box center [970, 267] width 16 height 16
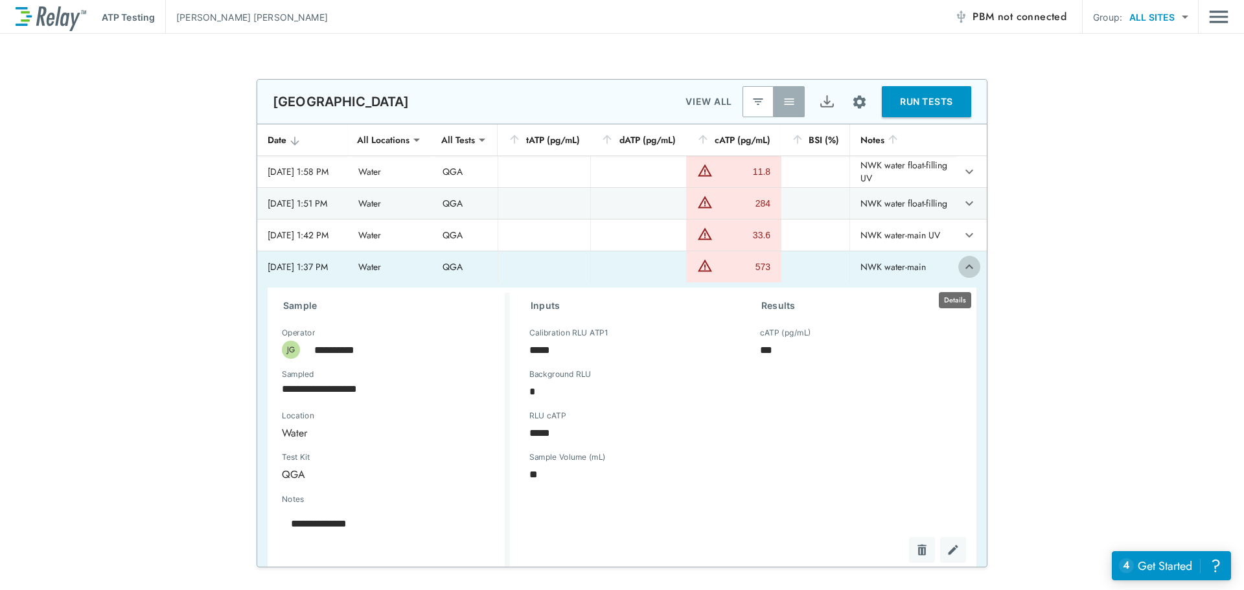
type textarea "*"
click at [962, 272] on icon "expand row" at bounding box center [970, 267] width 16 height 16
